Goal: Information Seeking & Learning: Learn about a topic

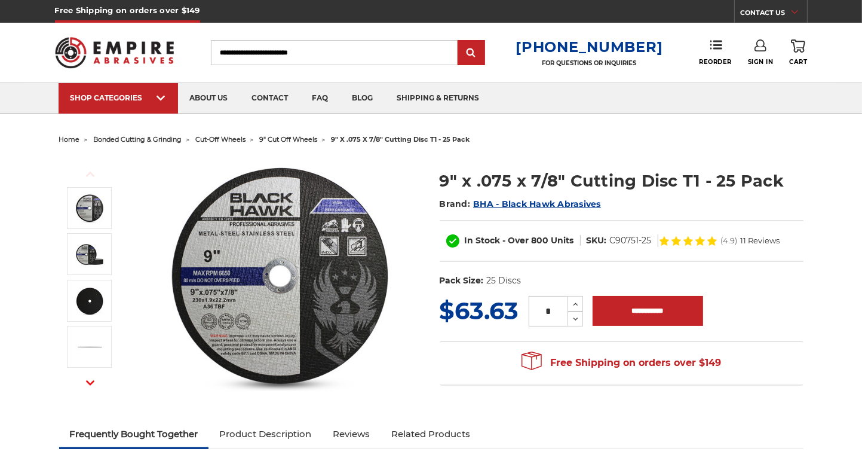
click at [161, 138] on span "bonded cutting & grinding" at bounding box center [138, 139] width 88 height 8
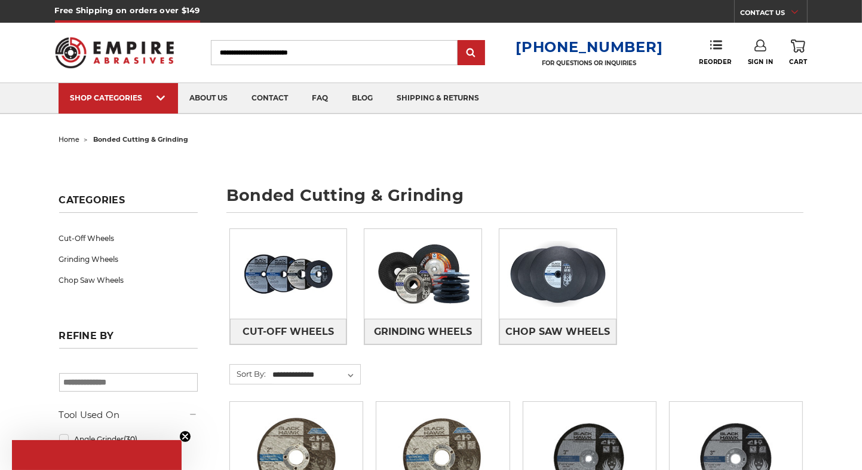
click at [661, 293] on div "Cut-Off Wheels Grinding Wheels Chop Saw Wheels" at bounding box center [516, 296] width 591 height 152
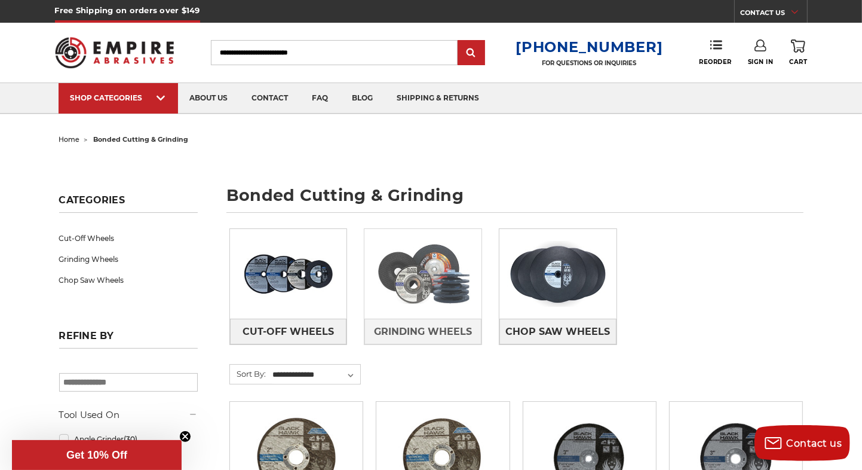
click at [445, 299] on img at bounding box center [423, 274] width 117 height 82
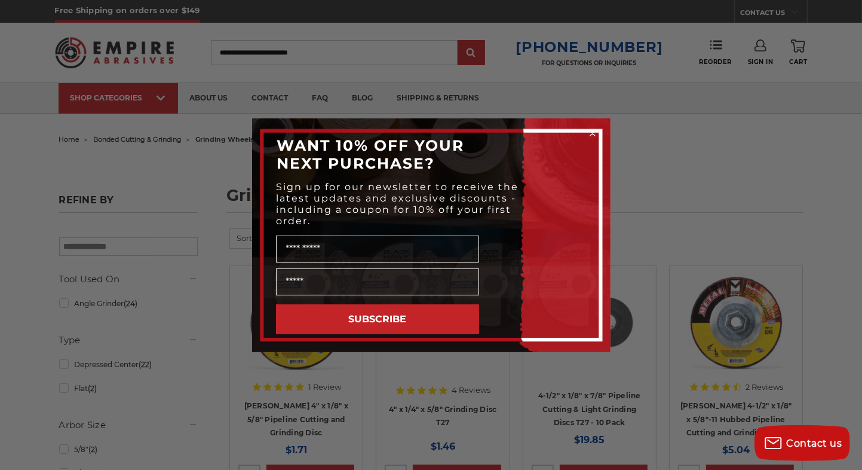
click at [588, 131] on circle "Close dialog" at bounding box center [592, 132] width 11 height 11
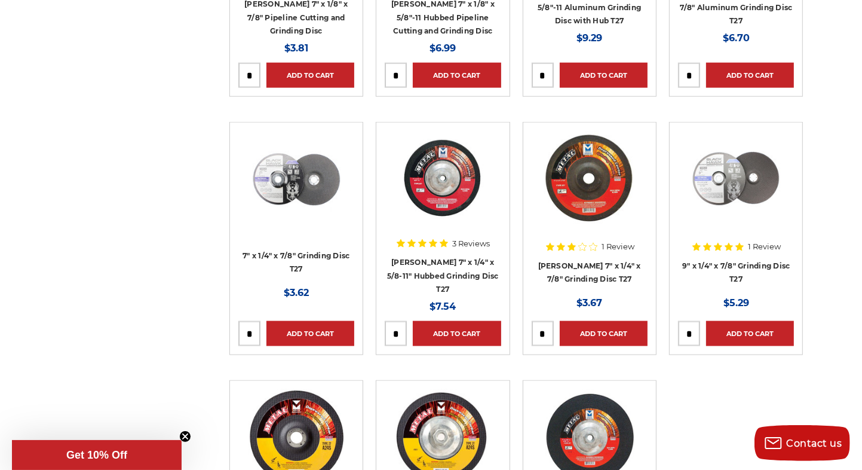
scroll to position [1411, 0]
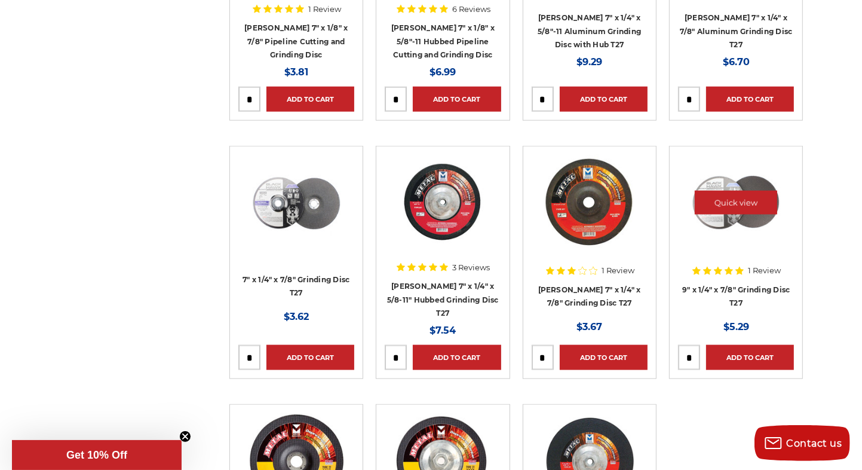
click at [736, 216] on img at bounding box center [737, 203] width 96 height 96
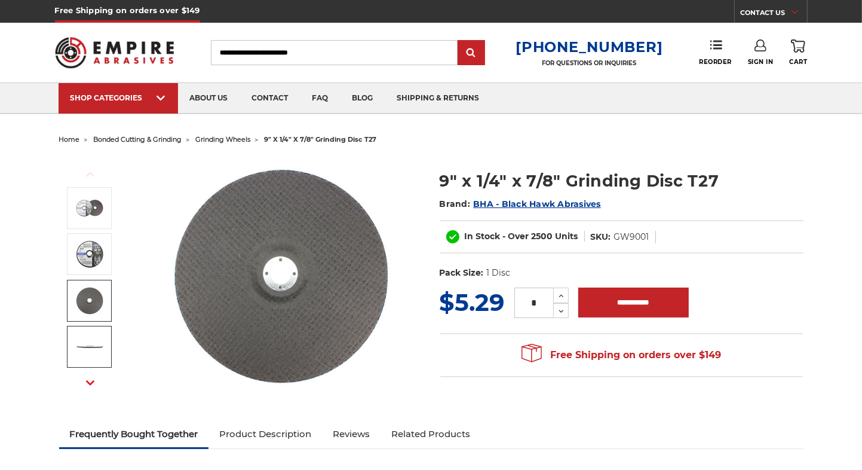
click at [88, 340] on img at bounding box center [90, 347] width 30 height 30
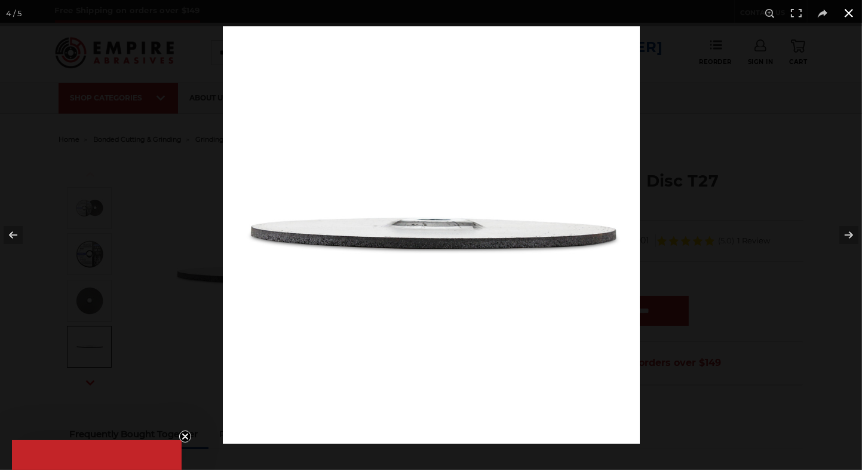
click at [851, 13] on button at bounding box center [849, 13] width 26 height 26
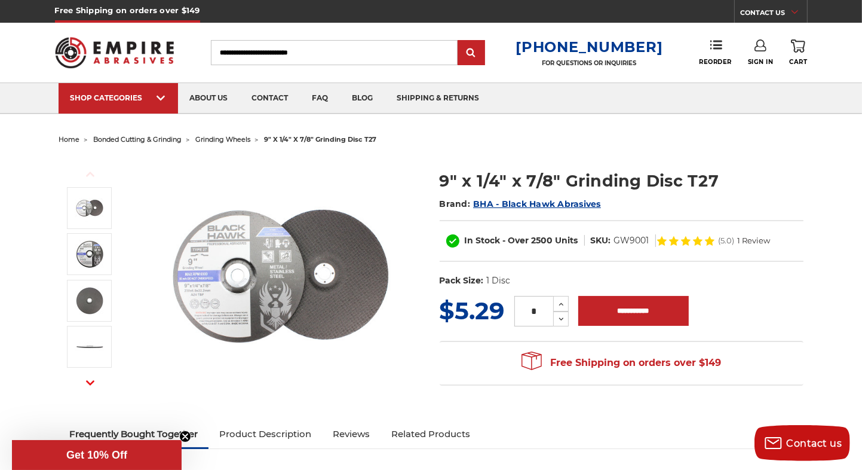
click at [232, 137] on span "grinding wheels" at bounding box center [223, 139] width 55 height 8
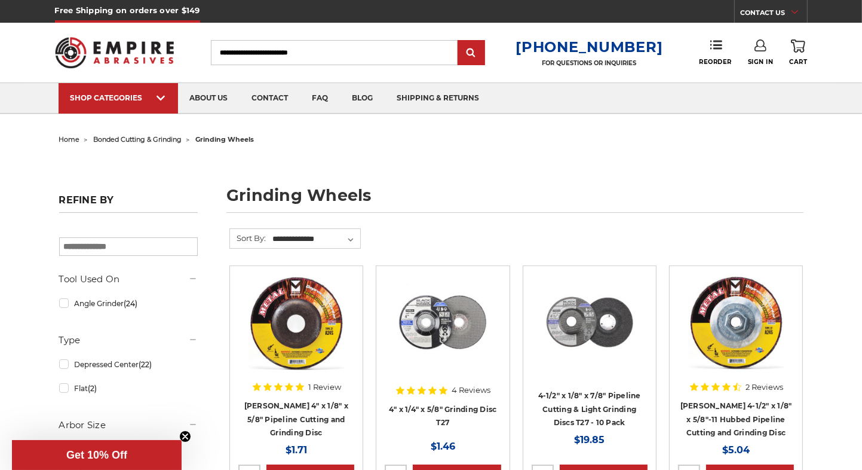
click at [447, 237] on form "**********" at bounding box center [517, 246] width 574 height 37
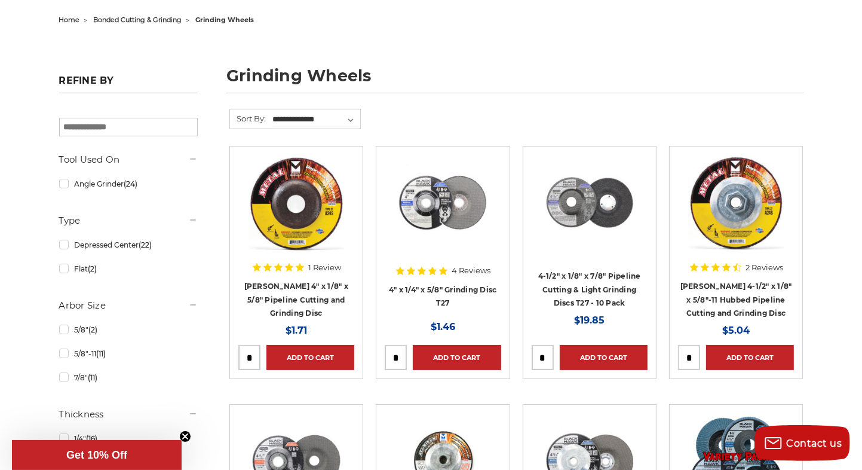
scroll to position [96, 0]
